Goal: Task Accomplishment & Management: Complete application form

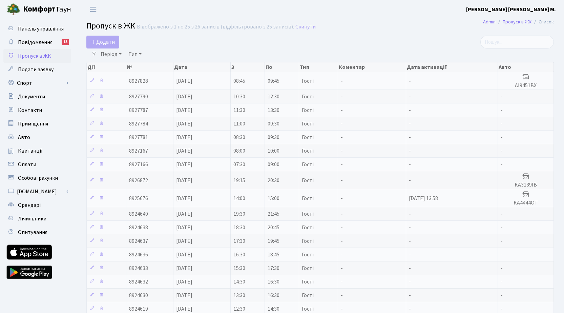
select select "25"
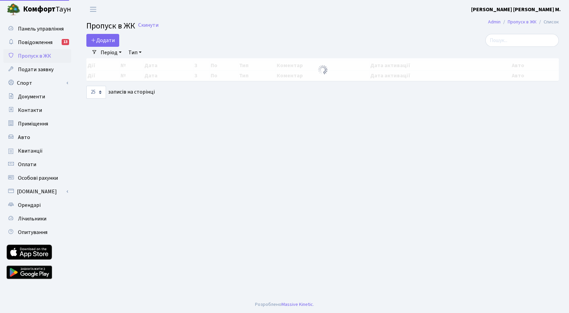
select select "25"
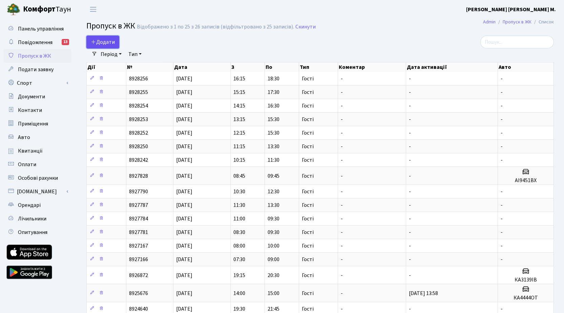
click at [100, 40] on span "Додати" at bounding box center [103, 41] width 24 height 7
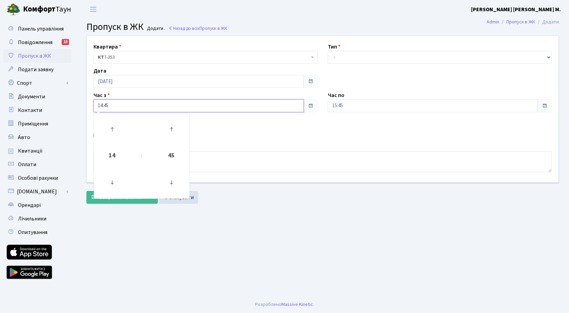
click at [128, 106] on input "14:45" at bounding box center [199, 105] width 211 height 13
click at [112, 127] on icon at bounding box center [112, 129] width 18 height 18
click at [112, 126] on icon at bounding box center [112, 129] width 18 height 18
click at [173, 184] on icon at bounding box center [171, 182] width 18 height 18
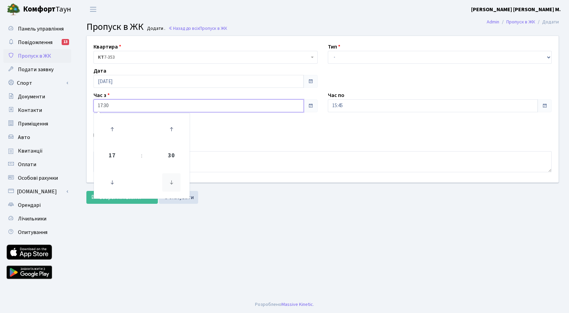
click at [173, 184] on icon at bounding box center [171, 182] width 18 height 18
type input "17:15"
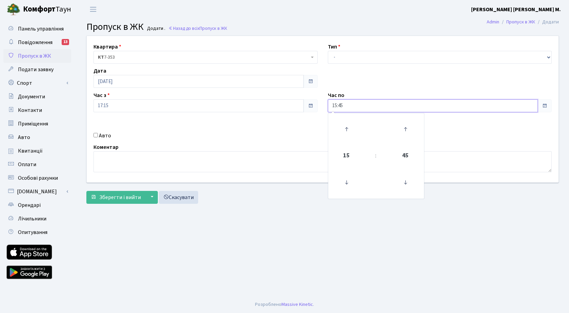
click at [362, 106] on input "15:45" at bounding box center [433, 105] width 211 height 13
click at [351, 129] on icon at bounding box center [347, 129] width 18 height 18
click at [353, 127] on icon at bounding box center [347, 129] width 18 height 18
click at [352, 127] on icon at bounding box center [347, 129] width 18 height 18
click at [351, 125] on icon at bounding box center [347, 129] width 18 height 18
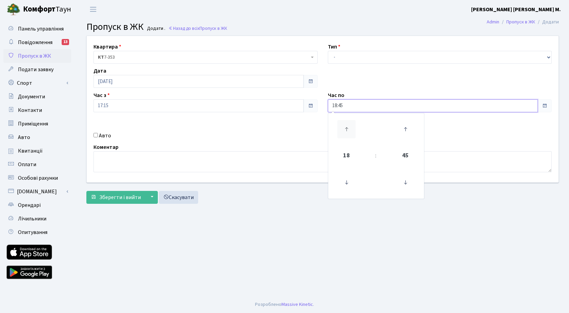
type input "19:45"
click at [347, 57] on select "- Доставка Таксі Гості Сервіс" at bounding box center [440, 57] width 224 height 13
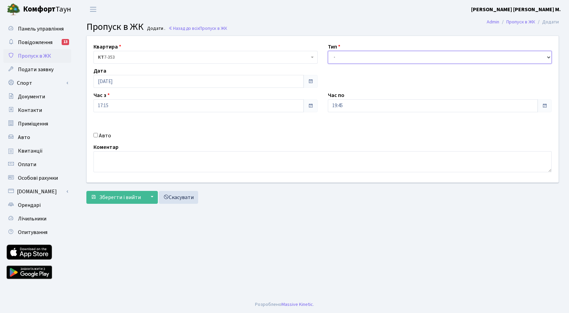
select select "3"
click at [328, 51] on select "- Доставка Таксі Гості Сервіс" at bounding box center [440, 57] width 224 height 13
click at [115, 196] on span "Зберегти і вийти" at bounding box center [120, 197] width 42 height 7
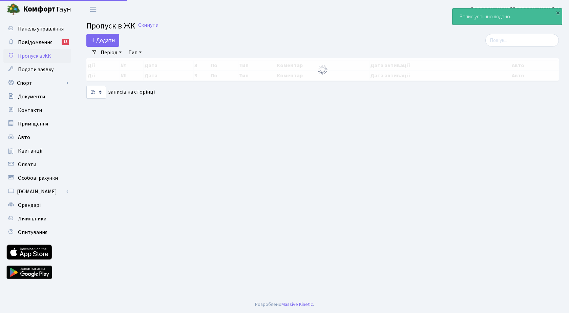
select select "25"
